Goal: Check status: Check status

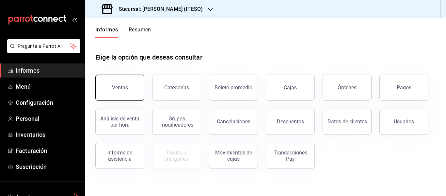
click at [104, 91] on button "Ventas" at bounding box center [119, 87] width 49 height 26
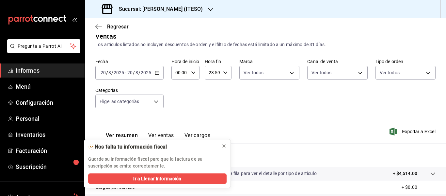
scroll to position [118, 0]
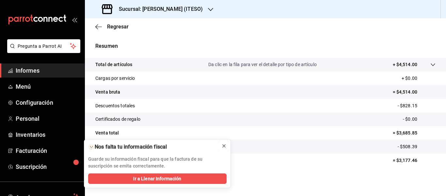
click at [225, 146] on icon at bounding box center [223, 145] width 5 height 5
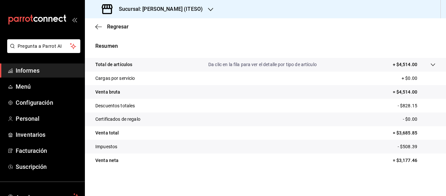
scroll to position [0, 0]
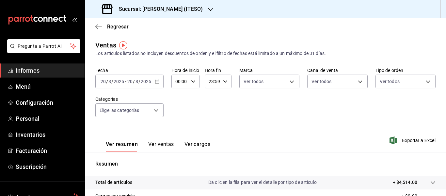
click at [157, 80] on \(Stroke\) "button" at bounding box center [157, 82] width 4 height 4
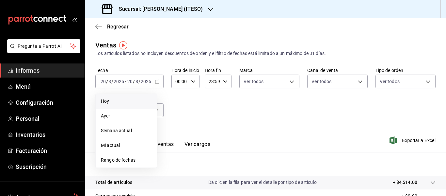
click at [110, 99] on span "Hoy" at bounding box center [126, 101] width 51 height 7
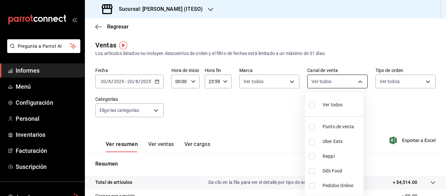
click at [333, 79] on body "Pregunta a Parrot AI Informes Menú Configuración Personal Inventarios Facturaci…" at bounding box center [223, 98] width 446 height 196
click at [322, 126] on li "Punto de venta" at bounding box center [334, 126] width 58 height 15
type input "PARROT"
checkbox input "true"
drag, startPoint x: 444, startPoint y: 112, endPoint x: 443, endPoint y: 142, distance: 30.4
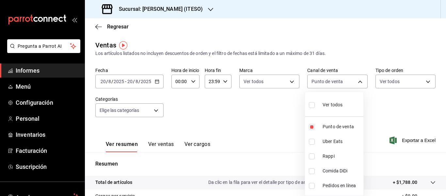
click at [443, 142] on div at bounding box center [223, 98] width 446 height 196
click at [356, 81] on body "Pregunta a Parrot AI Informes Menú Configuración Personal Inventarios Facturaci…" at bounding box center [223, 98] width 446 height 196
click at [311, 124] on input "checkbox" at bounding box center [312, 127] width 6 height 6
checkbox input "false"
click at [315, 155] on input "checkbox" at bounding box center [312, 156] width 6 height 6
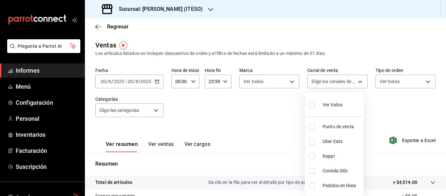
checkbox input "true"
type input "RAPPI"
drag, startPoint x: 444, startPoint y: 103, endPoint x: 443, endPoint y: 158, distance: 54.9
click at [444, 159] on div at bounding box center [223, 98] width 446 height 196
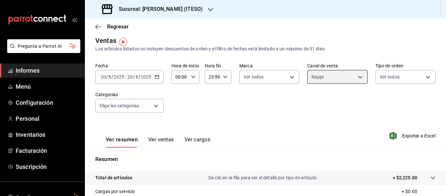
scroll to position [3, 0]
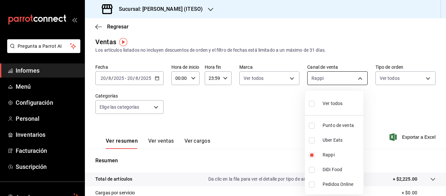
click at [352, 81] on body "Pregunta a Parrot AI Informes Menú Configuración Personal Inventarios Facturaci…" at bounding box center [223, 98] width 446 height 196
click at [311, 155] on input "checkbox" at bounding box center [312, 155] width 6 height 6
checkbox input "false"
click at [313, 140] on input "checkbox" at bounding box center [312, 140] width 6 height 6
checkbox input "true"
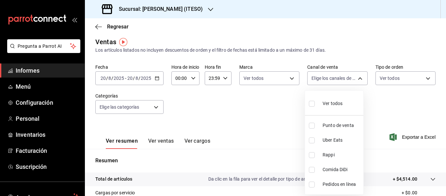
type input "UBER_EATS"
click at [311, 140] on input "checkbox" at bounding box center [312, 140] width 6 height 6
checkbox input "false"
click at [314, 169] on input "checkbox" at bounding box center [312, 170] width 6 height 6
checkbox input "true"
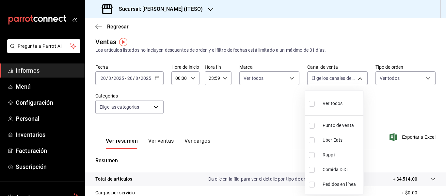
type input "DIDI_FOOD"
click at [312, 102] on input "checkbox" at bounding box center [312, 104] width 6 height 6
checkbox input "true"
type input "PARROT,UBER_EATS,RAPPI,DIDI_FOOD,ONLINE"
checkbox input "true"
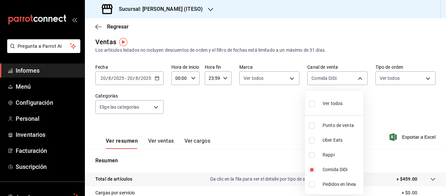
checkbox input "true"
click at [383, 104] on div at bounding box center [223, 98] width 446 height 196
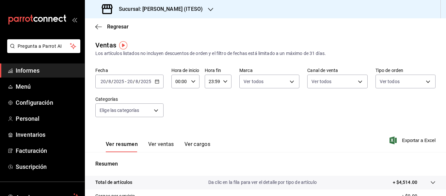
click at [154, 82] on div "[DATE] [DATE] - [DATE] [DATE]" at bounding box center [129, 81] width 68 height 14
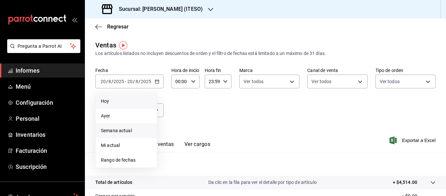
click at [114, 131] on font "Semana actual" at bounding box center [116, 130] width 31 height 5
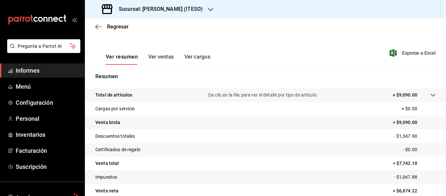
scroll to position [118, 0]
